Goal: Entertainment & Leisure: Consume media (video, audio)

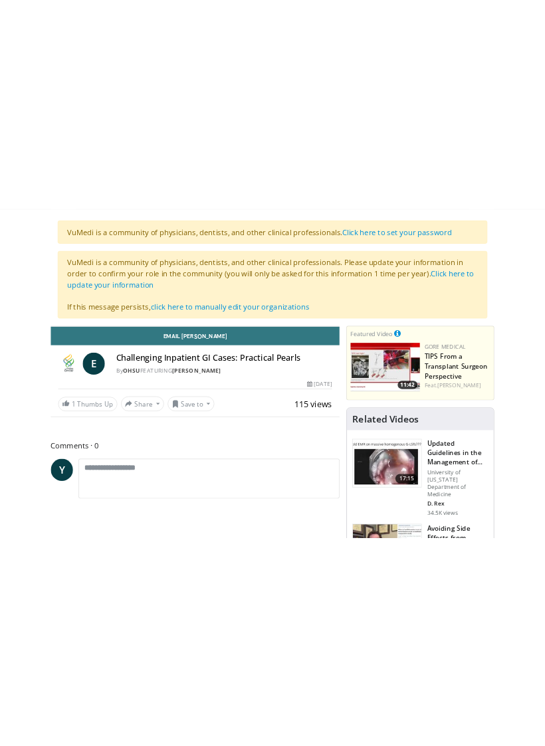
scroll to position [16, 0]
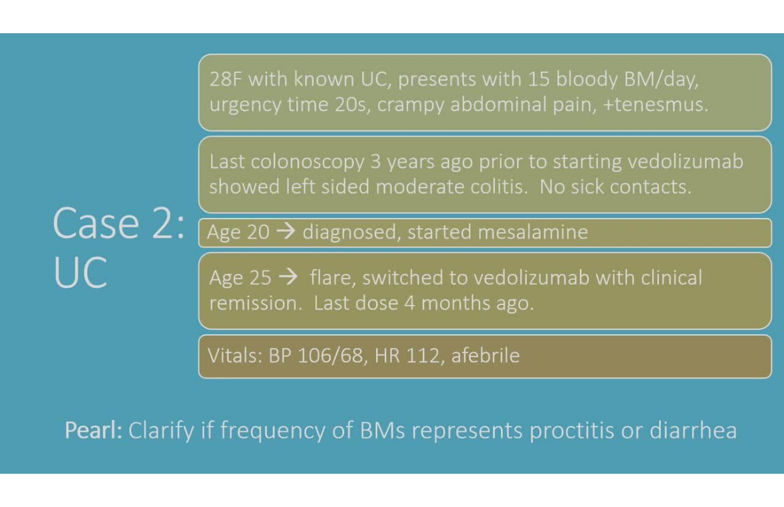
click at [498, 473] on html "Specialties Adult & Family Medicine Allergy, [MEDICAL_DATA], Immunology Anesthe…" at bounding box center [392, 237] width 784 height 507
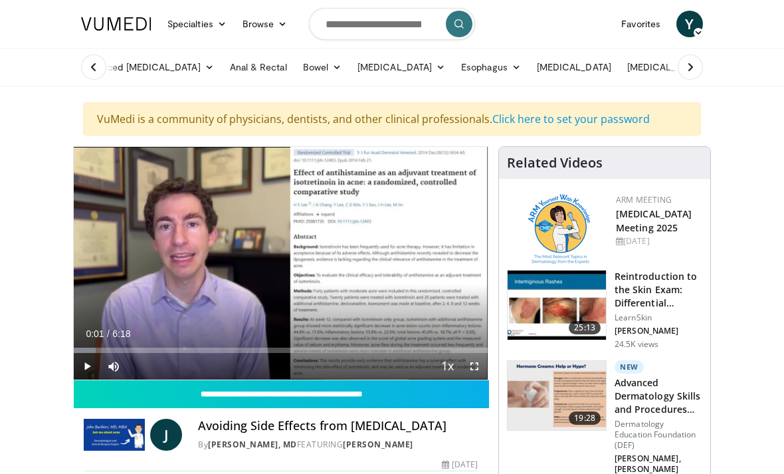
scroll to position [1, 0]
